Goal: Task Accomplishment & Management: Use online tool/utility

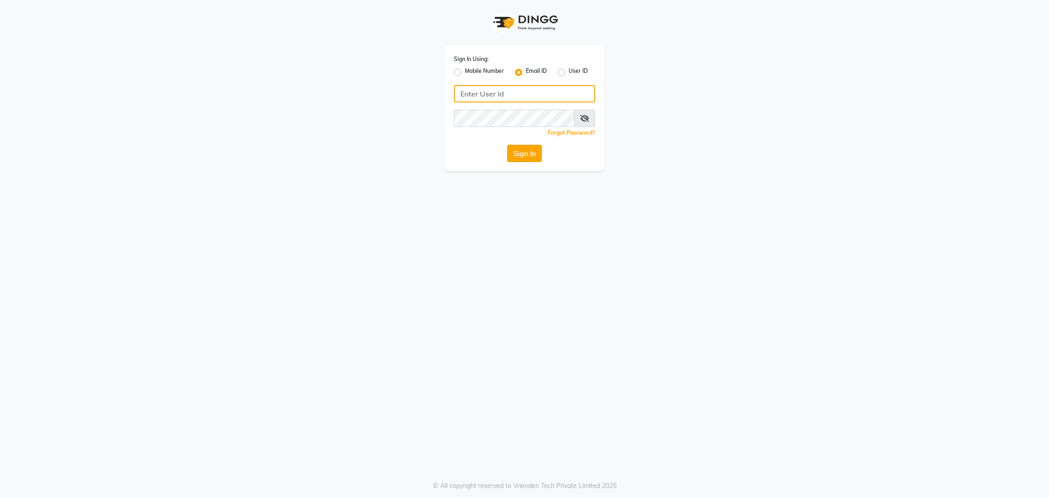
type input "[EMAIL_ADDRESS][DOMAIN_NAME]"
click at [516, 159] on button "Sign In" at bounding box center [524, 153] width 35 height 17
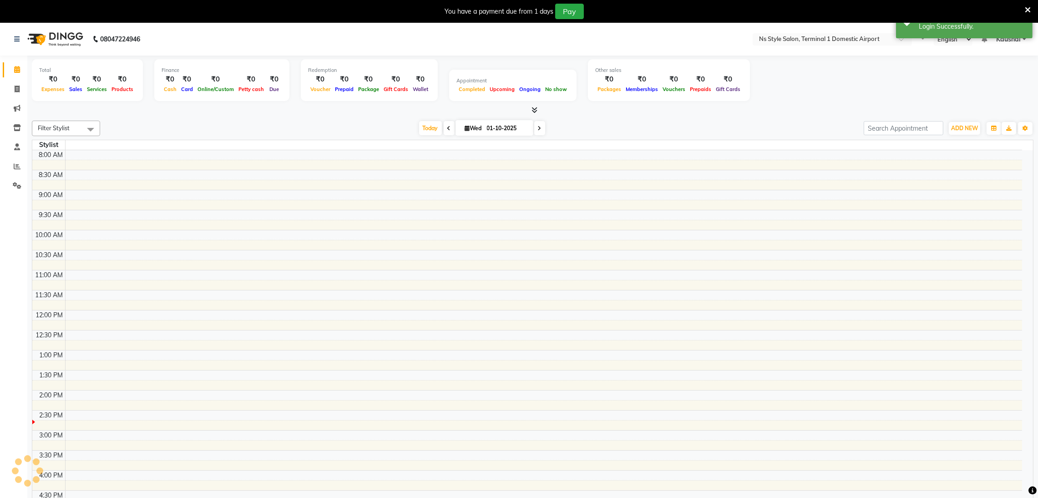
select select "en"
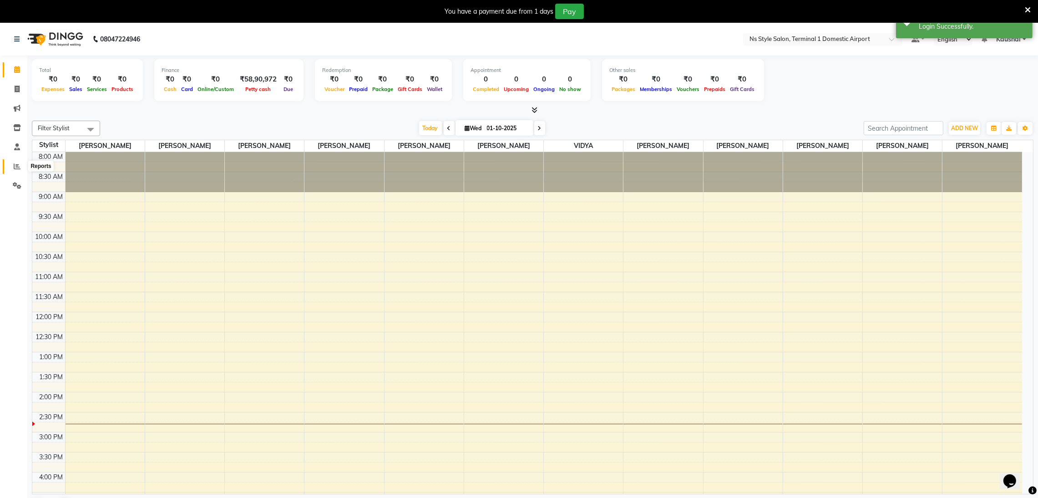
click at [19, 168] on icon at bounding box center [17, 166] width 7 height 7
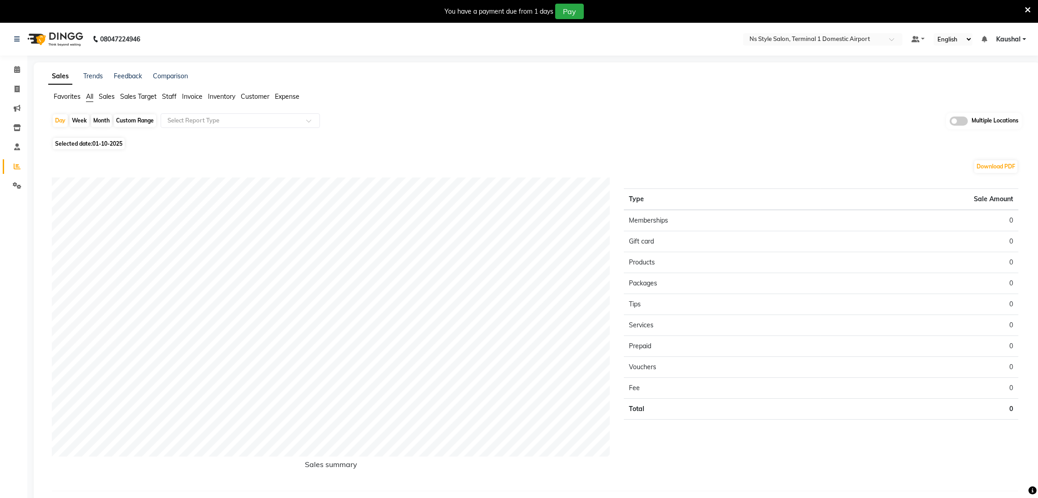
click at [97, 120] on div "Month" at bounding box center [101, 120] width 21 height 13
select select "10"
select select "2025"
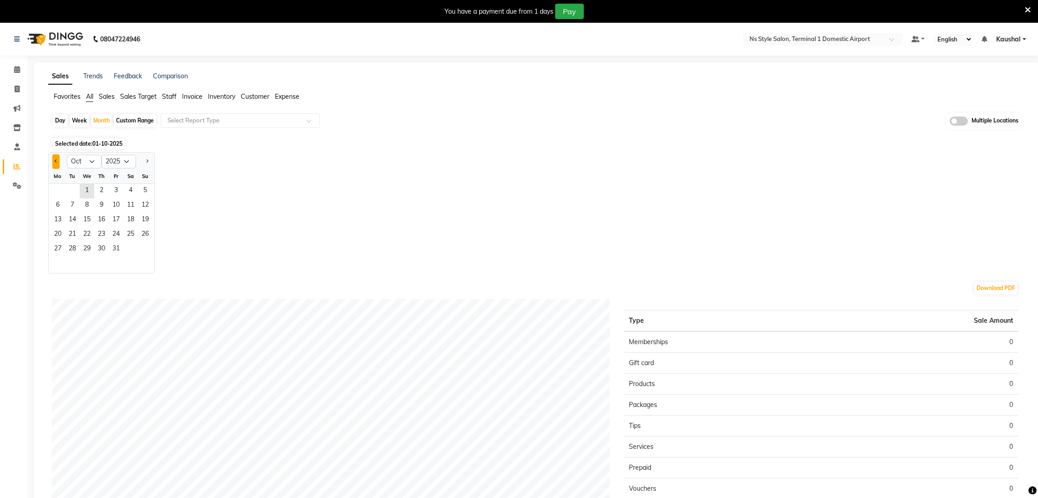
click at [56, 159] on span "Previous month" at bounding box center [56, 160] width 3 height 3
select select "9"
click at [59, 191] on span "1" at bounding box center [58, 191] width 15 height 15
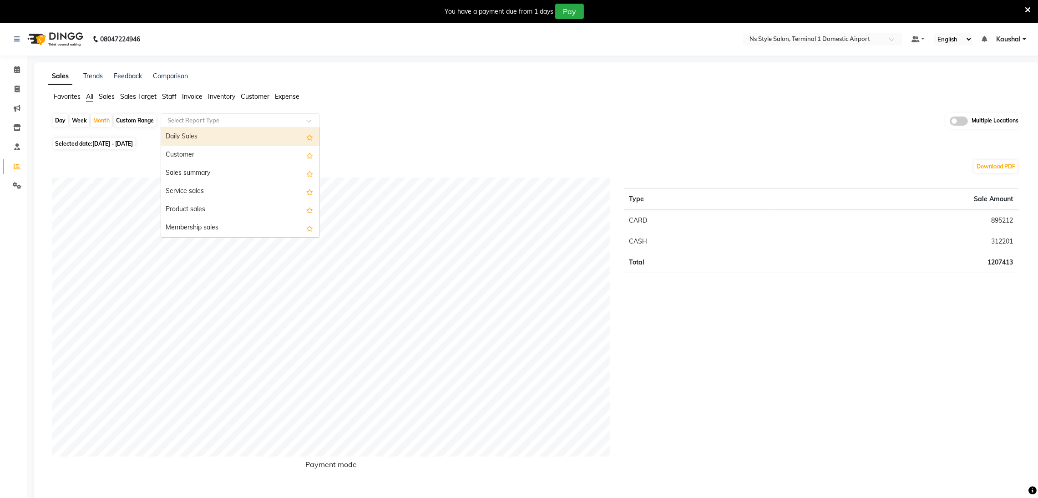
click at [284, 122] on input "text" at bounding box center [231, 120] width 131 height 9
click at [267, 136] on div "Daily Sales" at bounding box center [240, 137] width 158 height 18
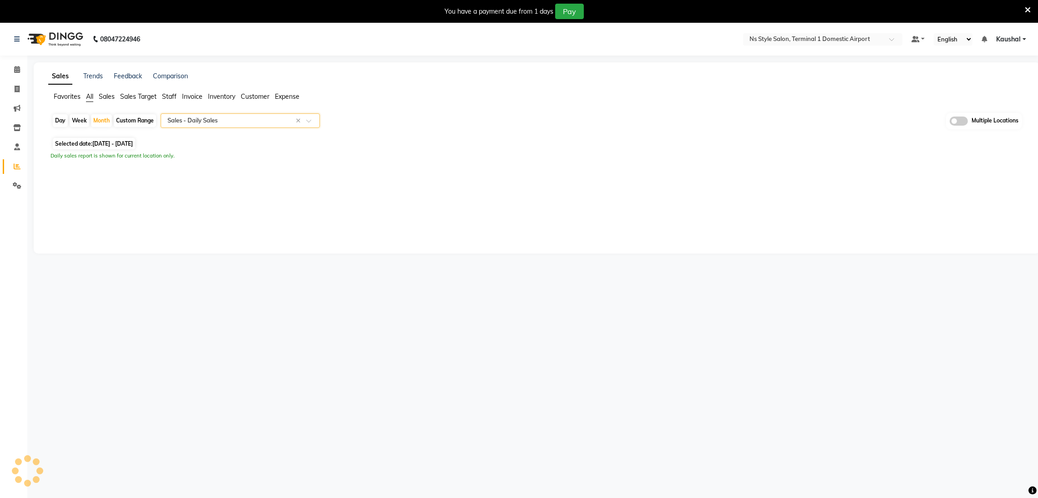
select select "full_report"
select select "csv"
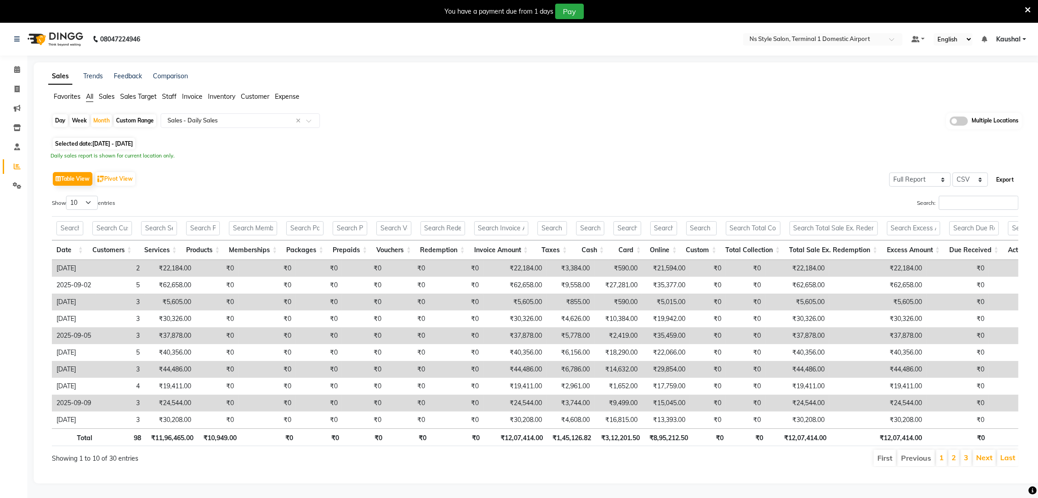
click at [1003, 184] on button "Export" at bounding box center [1005, 179] width 25 height 15
click at [1003, 175] on button "Export" at bounding box center [1005, 179] width 25 height 15
click at [64, 117] on div "Day" at bounding box center [60, 120] width 15 height 13
select select "9"
select select "2025"
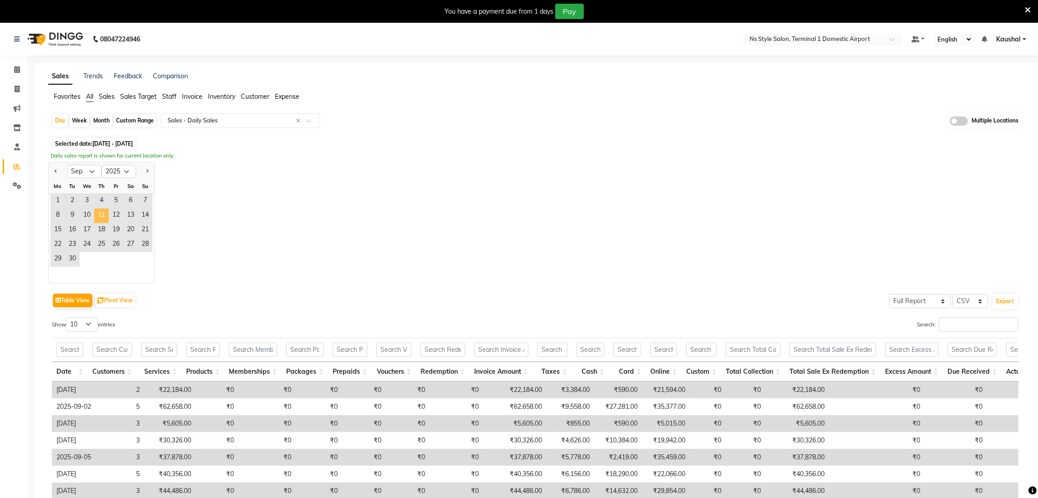
click at [99, 214] on span "11" at bounding box center [101, 216] width 15 height 15
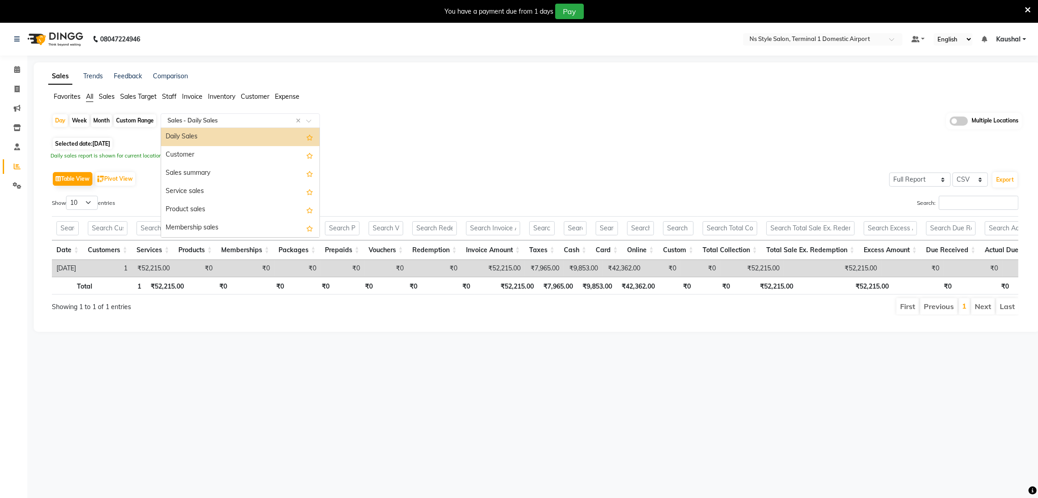
click at [310, 120] on span at bounding box center [311, 123] width 11 height 9
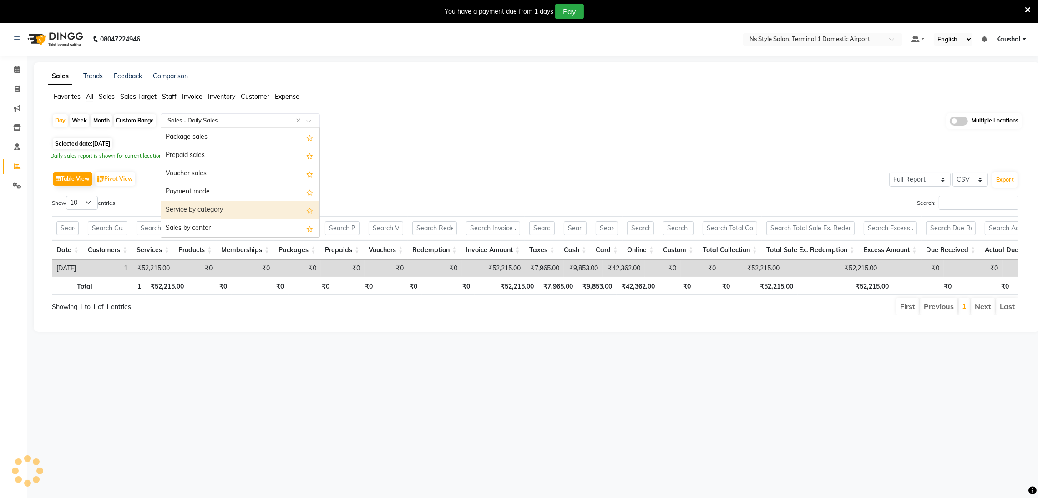
click at [184, 215] on div "Service by category" at bounding box center [240, 210] width 158 height 18
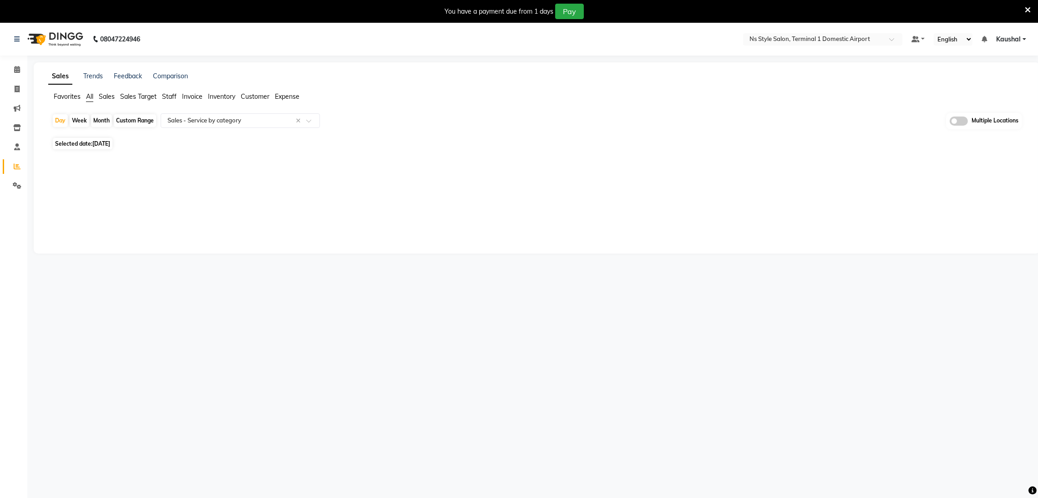
click at [100, 140] on span "[DATE]" at bounding box center [101, 143] width 18 height 7
select select "9"
select select "2025"
click at [106, 203] on span "11" at bounding box center [101, 205] width 15 height 15
select select "full_report"
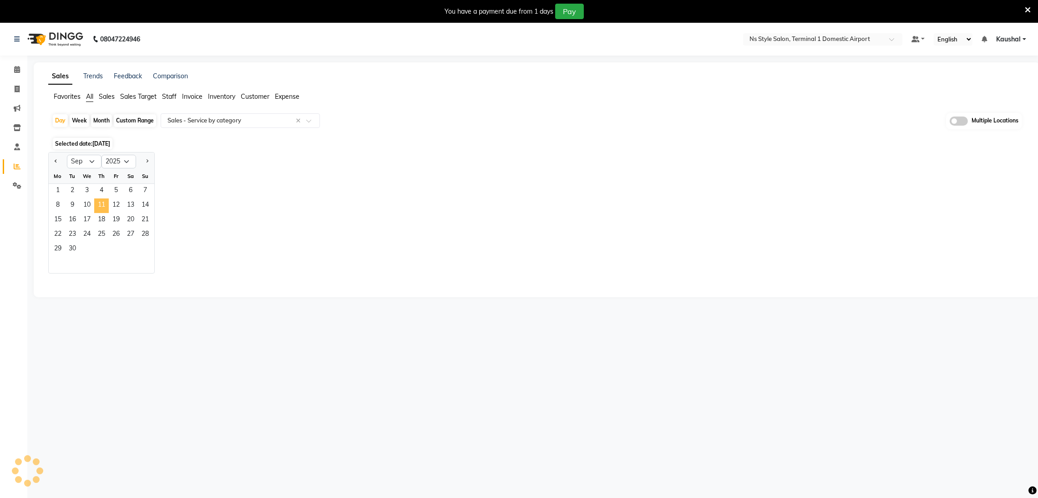
select select "csv"
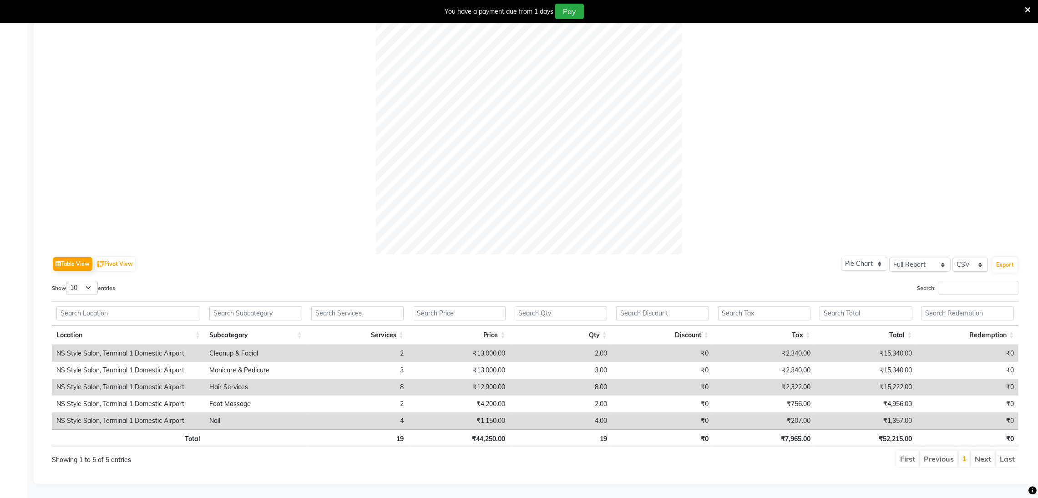
scroll to position [0, 0]
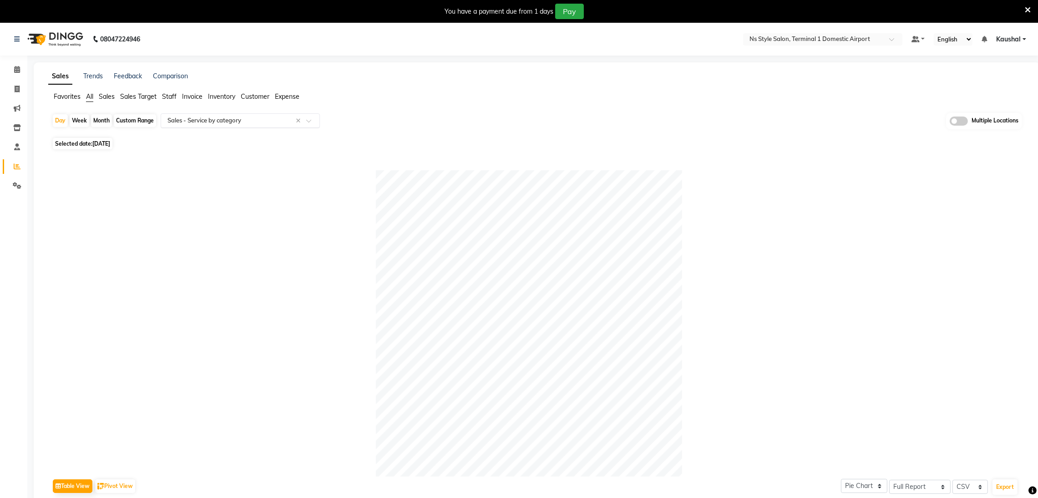
click at [306, 119] on span at bounding box center [311, 123] width 11 height 9
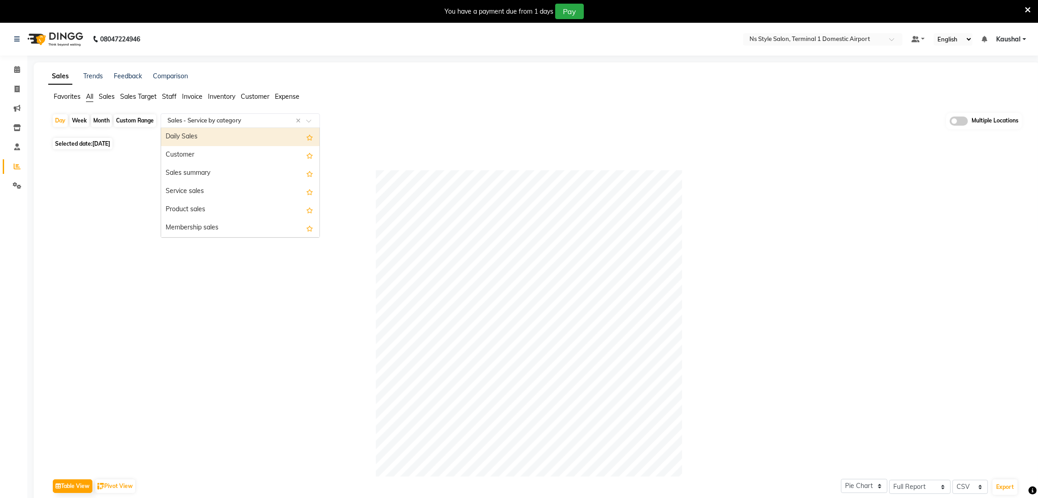
click at [223, 141] on div "Daily Sales" at bounding box center [240, 137] width 158 height 18
